Goal: Use online tool/utility

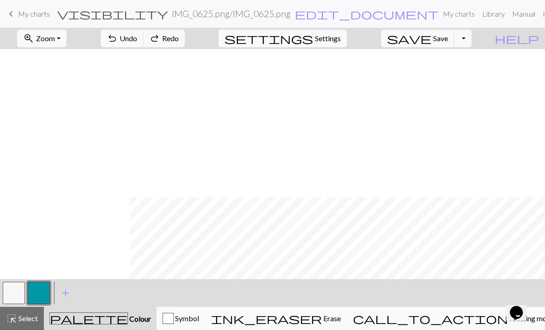
scroll to position [148, 130]
click at [18, 292] on button "button" at bounding box center [14, 293] width 22 height 22
click at [43, 290] on button "button" at bounding box center [39, 293] width 22 height 22
click at [12, 290] on button "button" at bounding box center [14, 293] width 22 height 22
click at [41, 288] on button "button" at bounding box center [39, 293] width 22 height 22
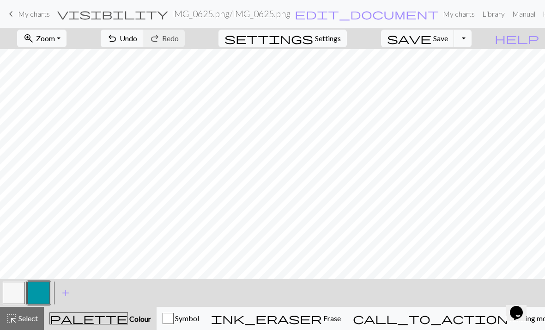
click at [16, 290] on button "button" at bounding box center [14, 293] width 22 height 22
click at [34, 291] on button "button" at bounding box center [39, 293] width 22 height 22
click at [16, 295] on button "button" at bounding box center [14, 293] width 22 height 22
click at [36, 285] on button "button" at bounding box center [39, 293] width 22 height 22
click at [18, 294] on button "button" at bounding box center [14, 293] width 22 height 22
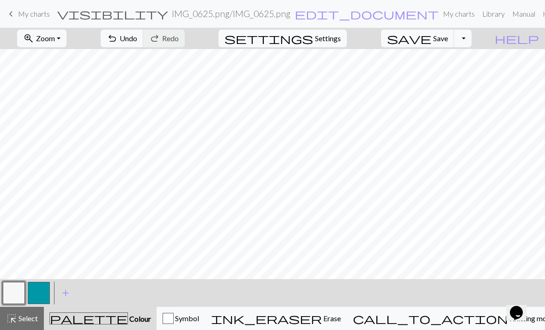
click at [34, 283] on button "button" at bounding box center [39, 293] width 22 height 22
click at [18, 288] on button "button" at bounding box center [14, 293] width 22 height 22
click at [41, 295] on button "button" at bounding box center [39, 293] width 22 height 22
click at [23, 290] on button "button" at bounding box center [14, 293] width 22 height 22
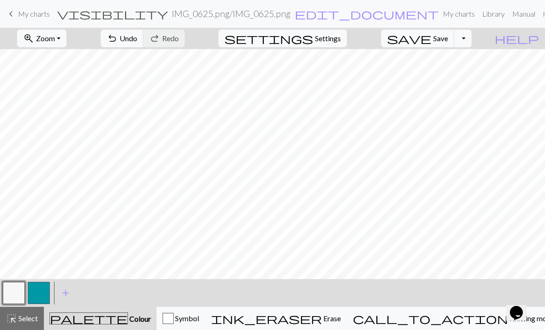
click at [36, 287] on button "button" at bounding box center [39, 293] width 22 height 22
click at [137, 39] on span "Undo" at bounding box center [129, 38] width 18 height 9
click at [137, 42] on span "Undo" at bounding box center [129, 38] width 18 height 9
click at [16, 296] on button "button" at bounding box center [14, 293] width 22 height 22
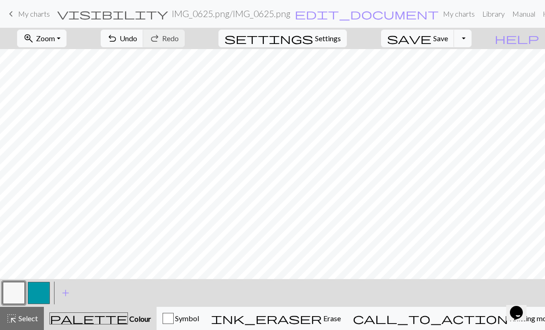
click at [39, 293] on button "button" at bounding box center [39, 293] width 22 height 22
click at [15, 289] on button "button" at bounding box center [14, 293] width 22 height 22
click at [45, 288] on button "button" at bounding box center [39, 293] width 22 height 22
click at [137, 35] on span "Undo" at bounding box center [129, 38] width 18 height 9
click at [137, 41] on span "Undo" at bounding box center [129, 38] width 18 height 9
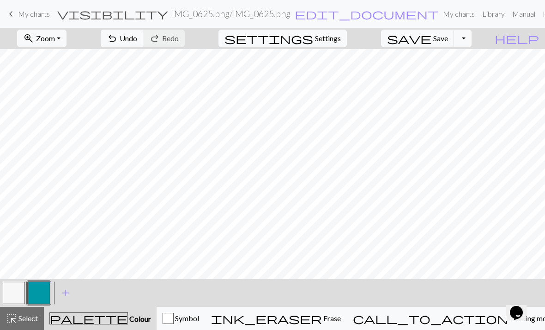
click at [144, 44] on button "undo Undo Undo" at bounding box center [122, 39] width 43 height 18
click at [137, 42] on span "Undo" at bounding box center [129, 38] width 18 height 9
click at [137, 39] on span "Undo" at bounding box center [129, 38] width 18 height 9
click at [137, 41] on span "Undo" at bounding box center [129, 38] width 18 height 9
click at [137, 40] on span "Undo" at bounding box center [129, 38] width 18 height 9
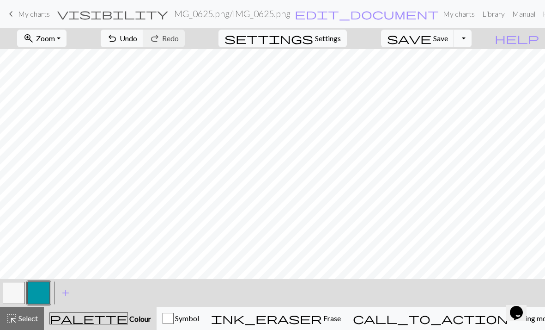
click at [144, 43] on button "undo Undo Undo" at bounding box center [122, 39] width 43 height 18
click at [448, 43] on span "Save" at bounding box center [441, 38] width 15 height 9
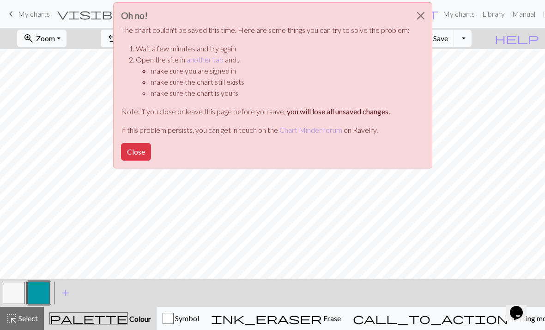
click at [145, 152] on button "Close" at bounding box center [136, 152] width 30 height 18
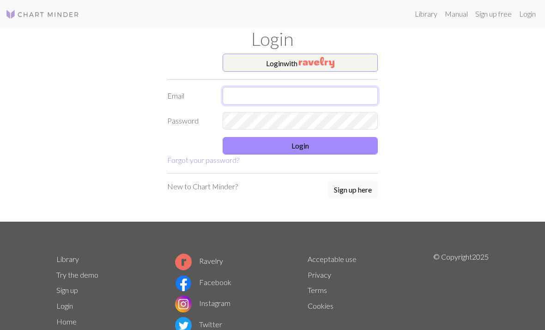
click at [318, 92] on input "text" at bounding box center [300, 96] width 155 height 18
type input "septemberchun@gmail.com"
click at [348, 138] on button "Login" at bounding box center [300, 146] width 155 height 18
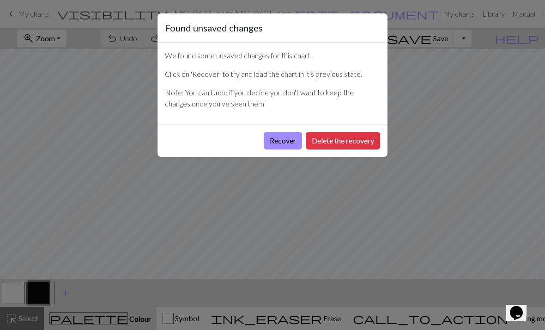
click at [289, 141] on button "Recover" at bounding box center [283, 141] width 38 height 18
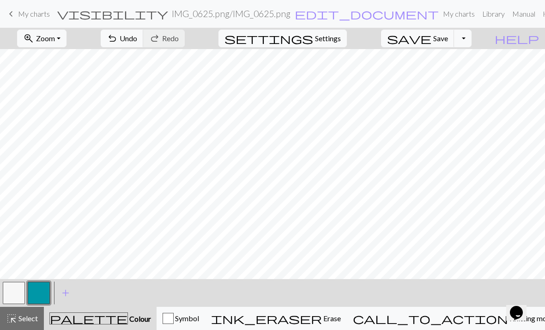
click at [55, 39] on span "Zoom" at bounding box center [45, 38] width 19 height 9
click at [73, 61] on button "Fit all" at bounding box center [54, 58] width 73 height 15
click at [448, 39] on span "Save" at bounding box center [441, 38] width 15 height 9
click at [432, 36] on span "save" at bounding box center [409, 38] width 44 height 13
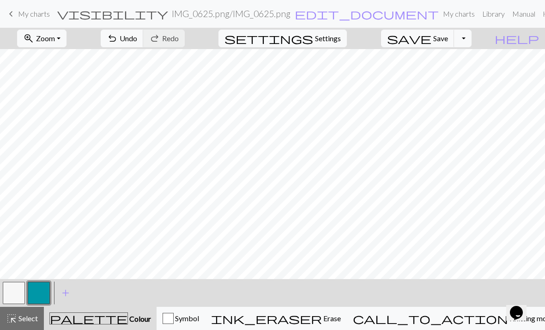
click at [137, 43] on span "Undo" at bounding box center [129, 38] width 18 height 9
click at [144, 43] on button "undo Undo Undo" at bounding box center [122, 39] width 43 height 18
click at [137, 37] on span "Undo" at bounding box center [129, 38] width 18 height 9
click at [12, 288] on button "button" at bounding box center [14, 293] width 22 height 22
click at [39, 288] on button "button" at bounding box center [39, 293] width 22 height 22
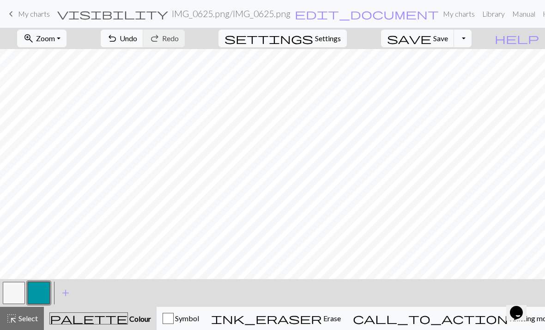
click at [144, 37] on button "undo Undo Undo" at bounding box center [122, 39] width 43 height 18
click at [144, 35] on button "undo Undo Undo" at bounding box center [122, 39] width 43 height 18
click at [14, 285] on button "button" at bounding box center [14, 293] width 22 height 22
click at [39, 283] on button "button" at bounding box center [39, 293] width 22 height 22
click at [12, 283] on button "button" at bounding box center [14, 293] width 22 height 22
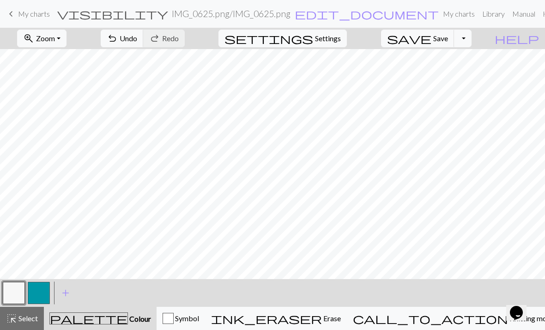
click at [39, 287] on button "button" at bounding box center [39, 293] width 22 height 22
click at [17, 288] on button "button" at bounding box center [14, 293] width 22 height 22
click at [39, 292] on button "button" at bounding box center [39, 293] width 22 height 22
click at [137, 40] on span "Undo" at bounding box center [129, 38] width 18 height 9
click at [144, 39] on button "undo Undo Undo" at bounding box center [122, 39] width 43 height 18
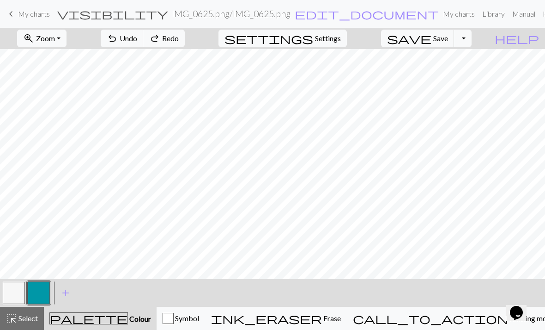
click at [144, 37] on button "undo Undo Undo" at bounding box center [122, 39] width 43 height 18
click at [144, 44] on button "undo Undo Undo" at bounding box center [122, 39] width 43 height 18
click at [11, 290] on button "button" at bounding box center [14, 293] width 22 height 22
